Goal: Book appointment/travel/reservation

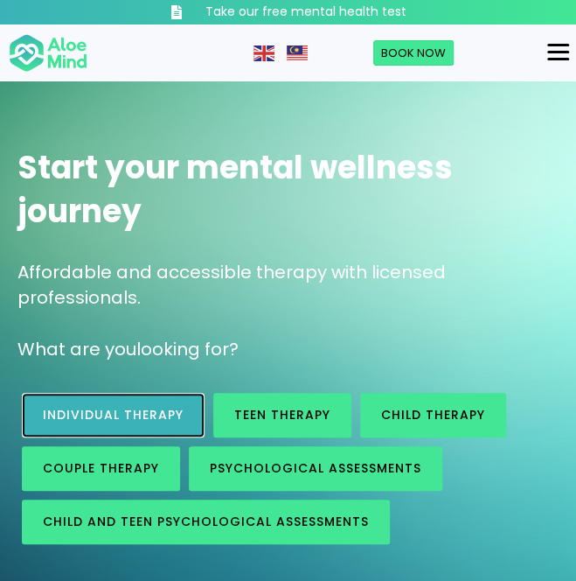
click at [150, 410] on span "Individual therapy" at bounding box center [113, 414] width 141 height 17
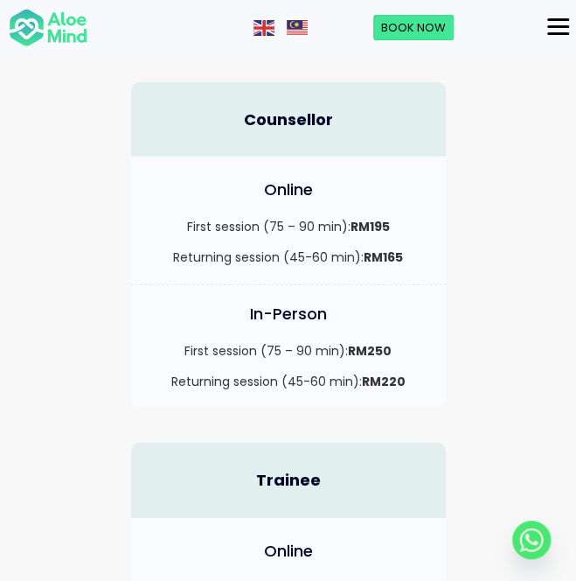
scroll to position [1071, 0]
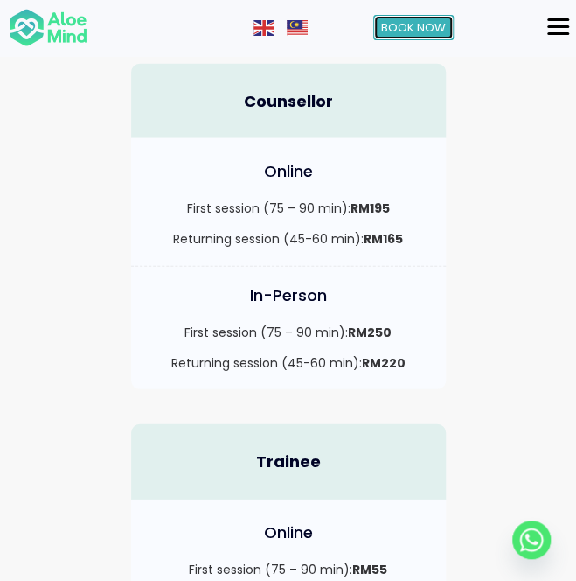
click at [403, 27] on span "Book Now" at bounding box center [413, 27] width 65 height 17
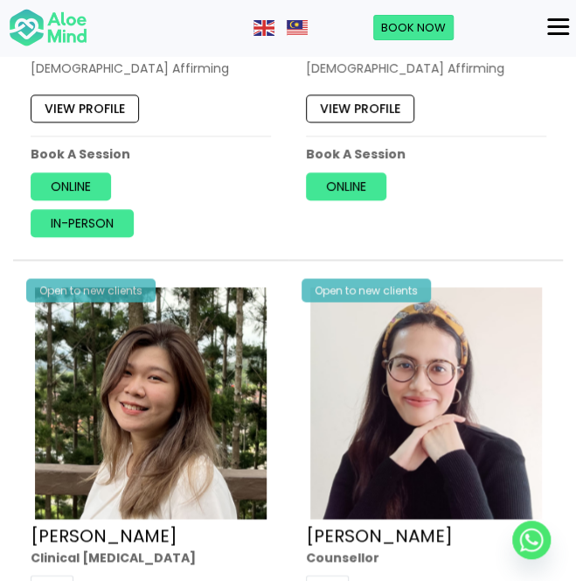
scroll to position [4003, 0]
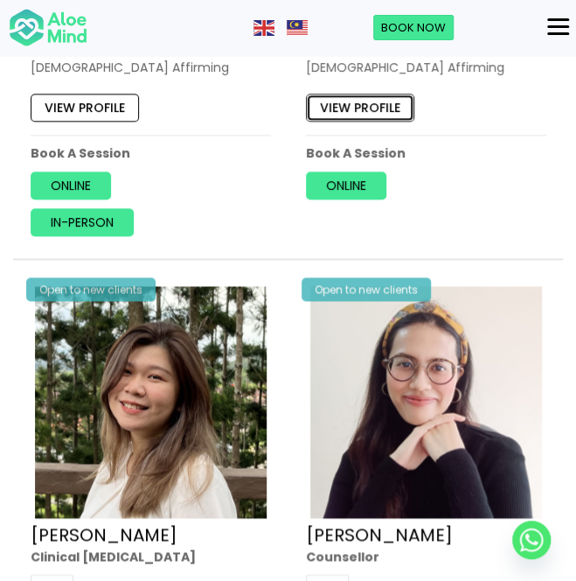
click at [362, 122] on link "View profile" at bounding box center [360, 108] width 108 height 28
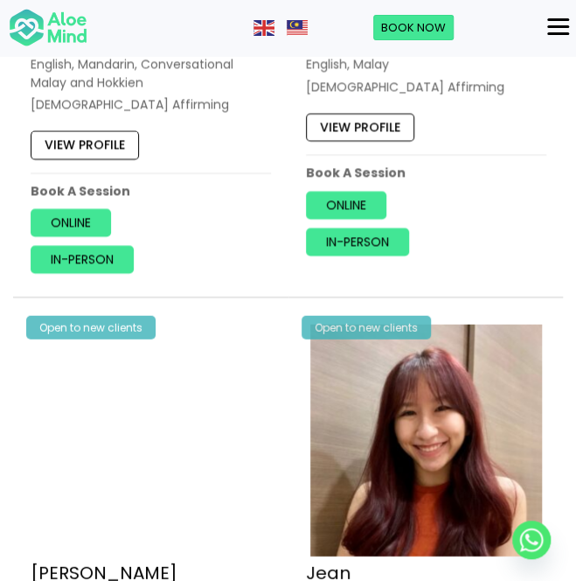
scroll to position [3067, 0]
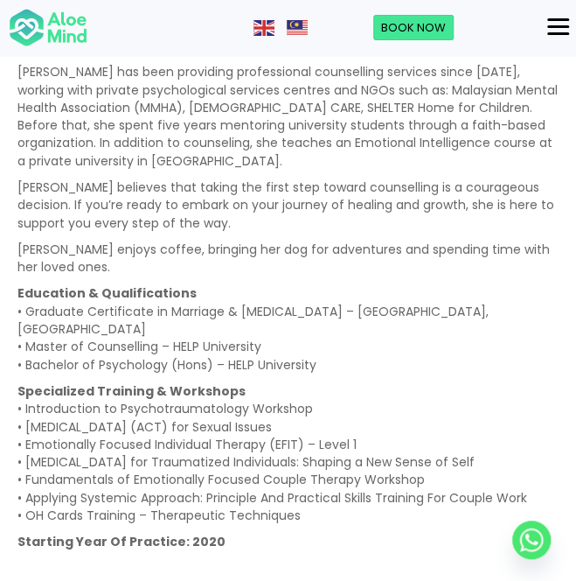
scroll to position [1557, 0]
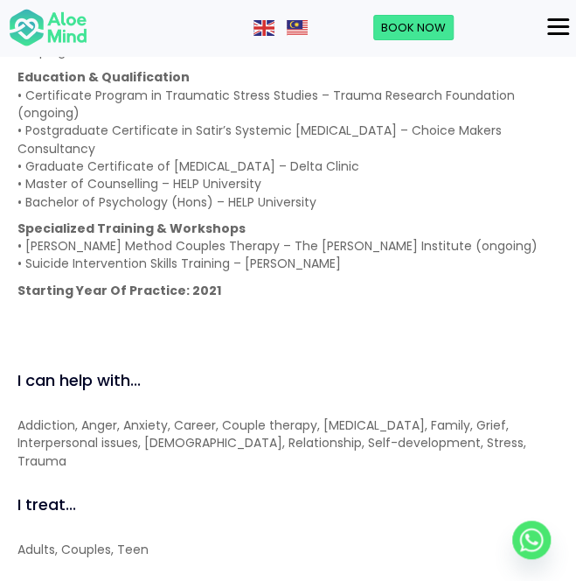
scroll to position [1868, 0]
